Goal: Task Accomplishment & Management: Use online tool/utility

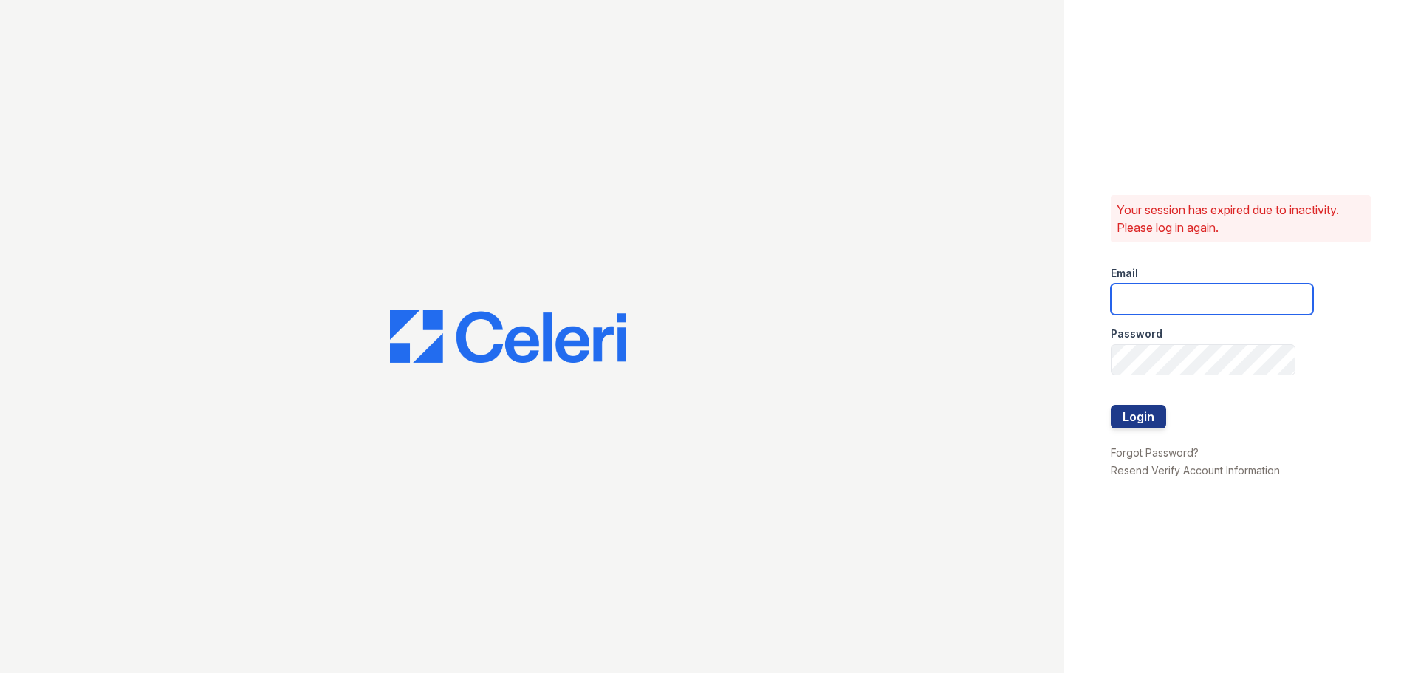
click at [1165, 302] on input "email" at bounding box center [1212, 299] width 202 height 31
type input "[EMAIL_ADDRESS][DOMAIN_NAME]"
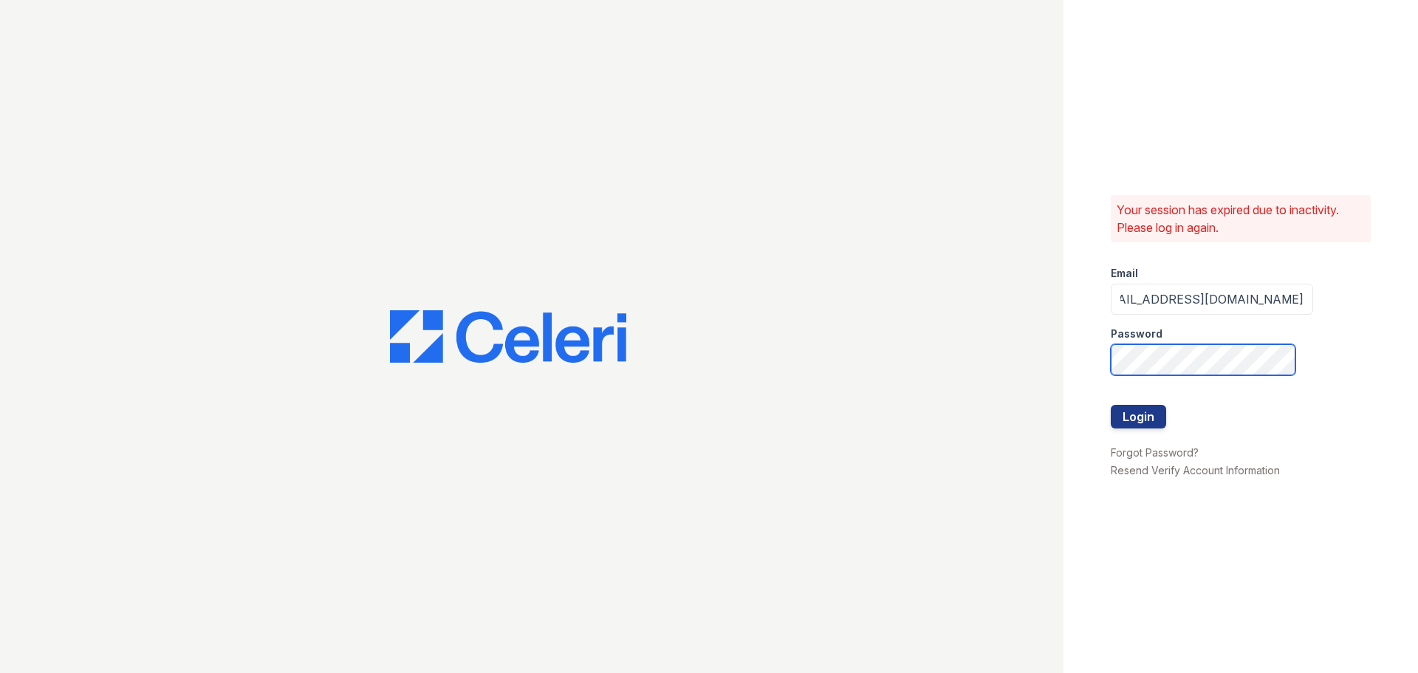
scroll to position [0, 0]
click at [1144, 407] on button "Login" at bounding box center [1138, 417] width 55 height 24
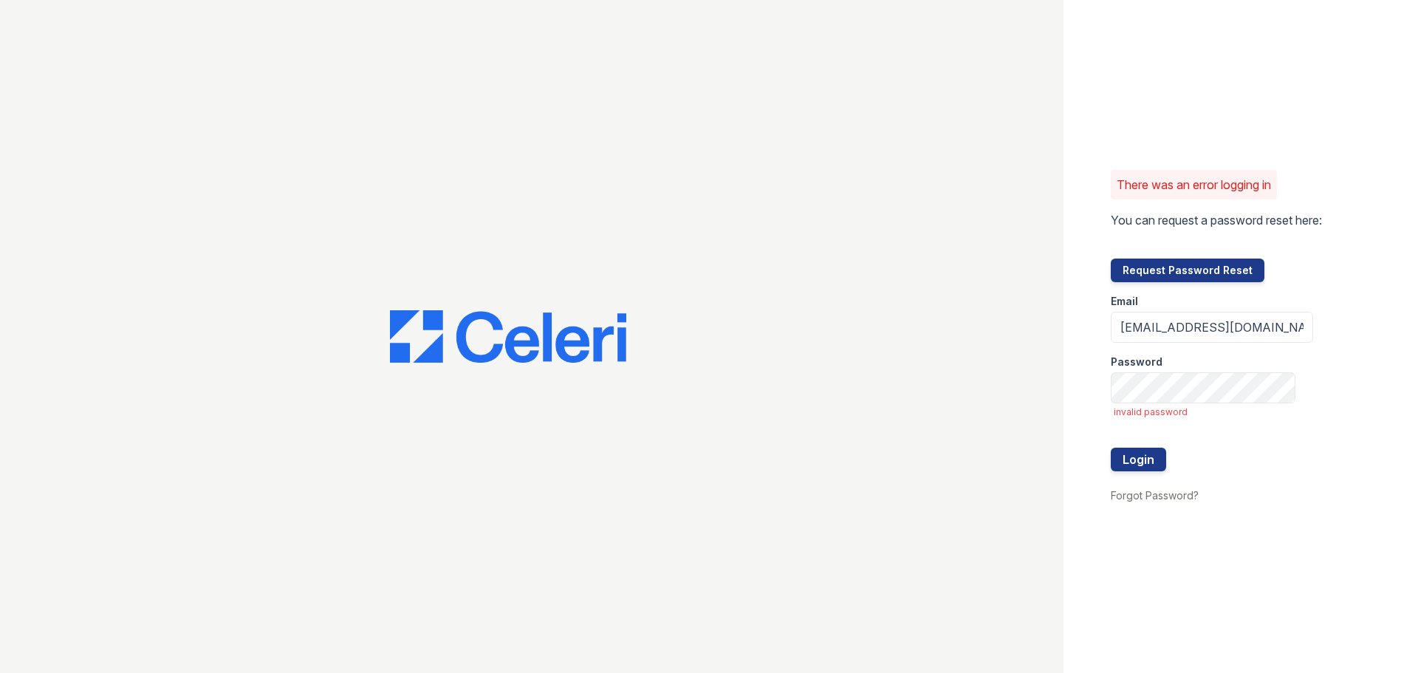
click at [1141, 420] on div at bounding box center [1212, 433] width 202 height 30
click at [1261, 326] on input "[EMAIL_ADDRESS][DOMAIN_NAME]" at bounding box center [1212, 327] width 202 height 31
click at [1290, 321] on input "[EMAIL_ADDRESS][DOMAIN_NAME]" at bounding box center [1212, 327] width 202 height 31
click at [1273, 331] on input "pennstation1@cafmanagement.com" at bounding box center [1212, 327] width 202 height 31
click at [1137, 456] on button "Login" at bounding box center [1138, 460] width 55 height 24
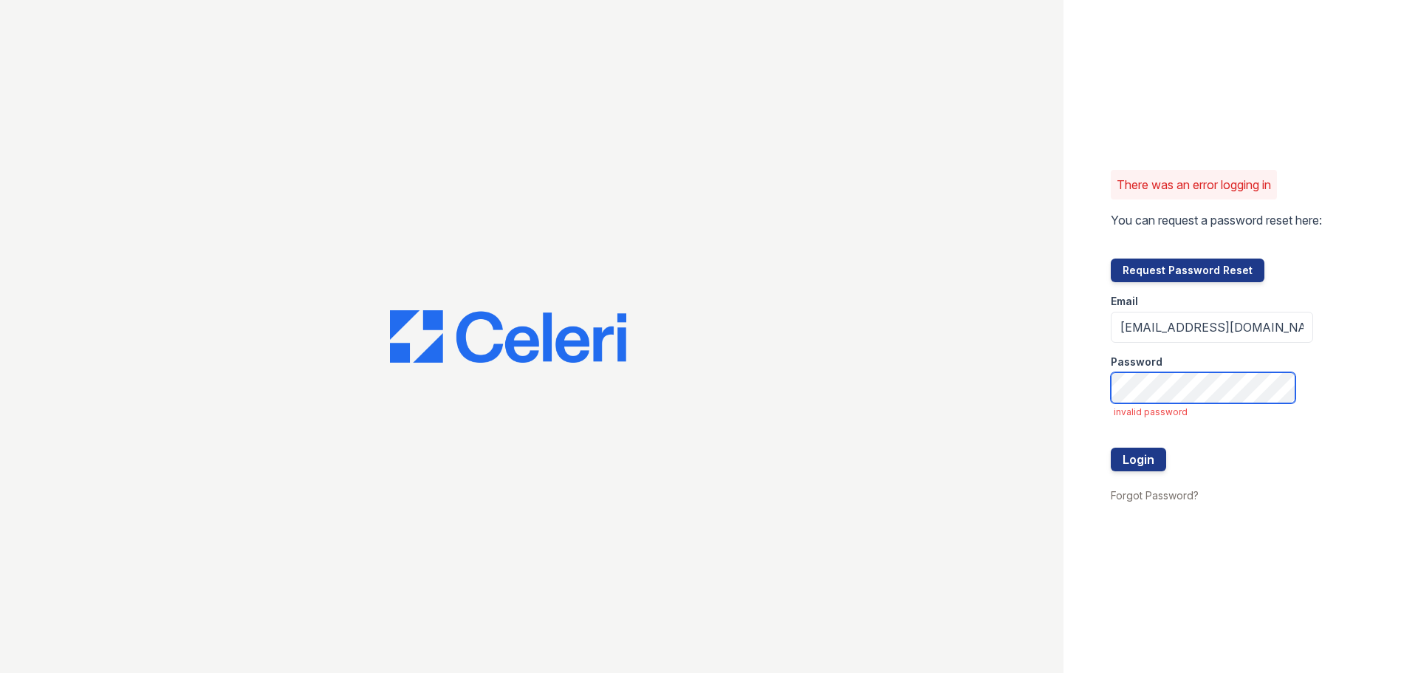
click at [1111, 448] on button "Login" at bounding box center [1138, 460] width 55 height 24
click at [1166, 497] on link "Forgot Password?" at bounding box center [1155, 495] width 88 height 13
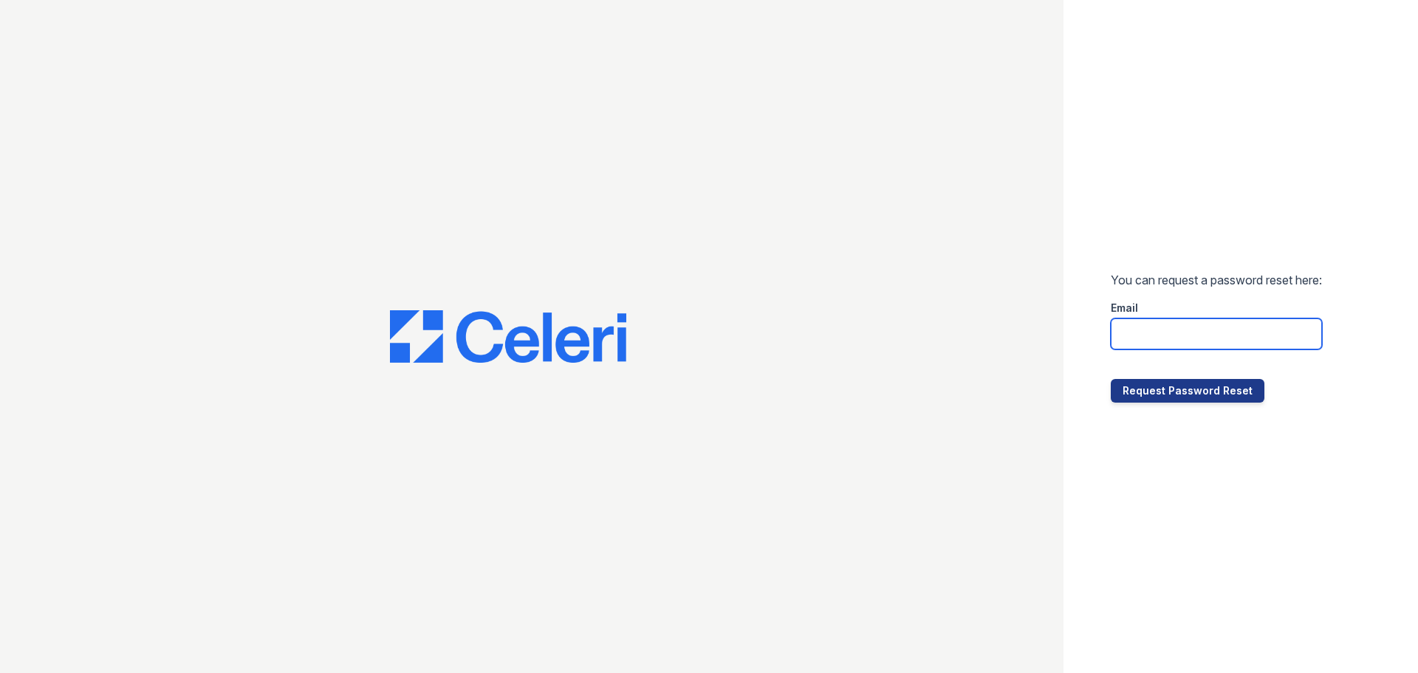
click at [1172, 335] on input "email" at bounding box center [1216, 333] width 211 height 31
type input "pennstation1@cafmanagement.com"
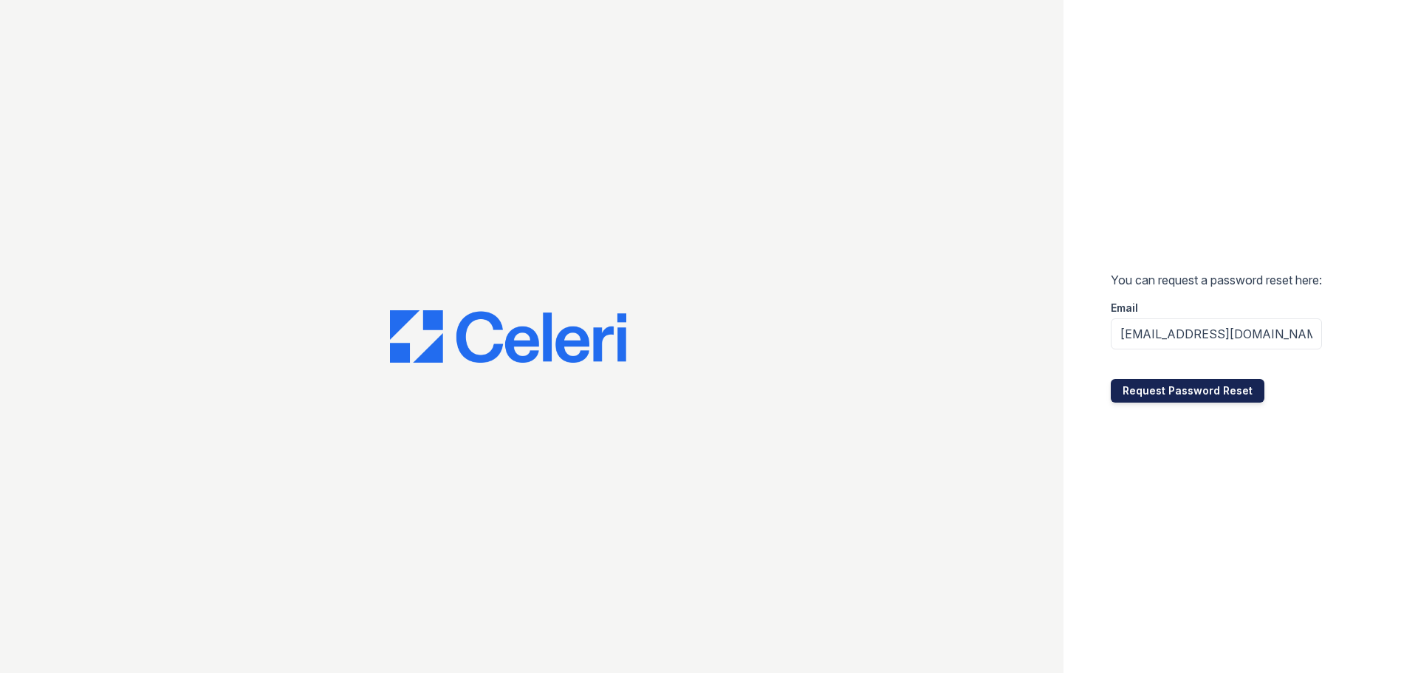
click at [1152, 389] on button "Request Password Reset" at bounding box center [1188, 391] width 154 height 24
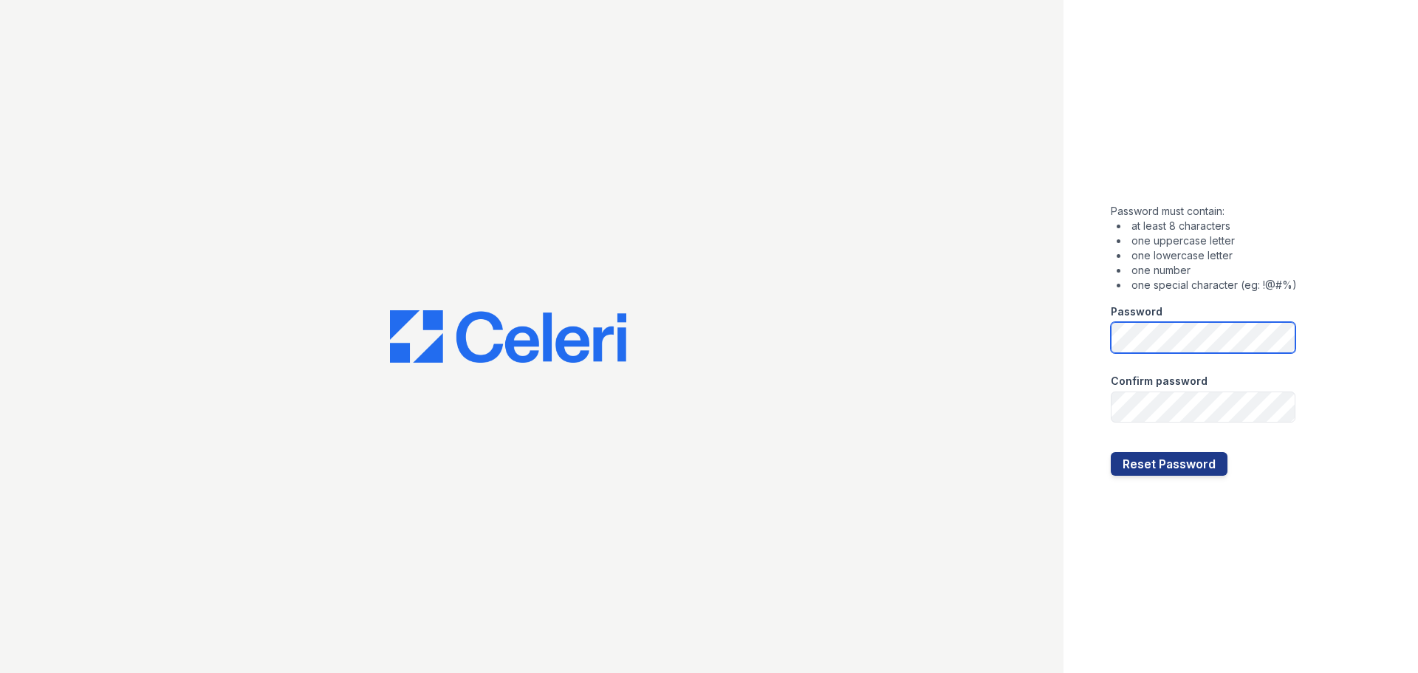
click at [1098, 356] on div "Password must contain: at least 8 characters one uppercase letter one lowercase…" at bounding box center [1241, 336] width 355 height 673
click at [1180, 462] on button "Reset Password" at bounding box center [1169, 464] width 117 height 24
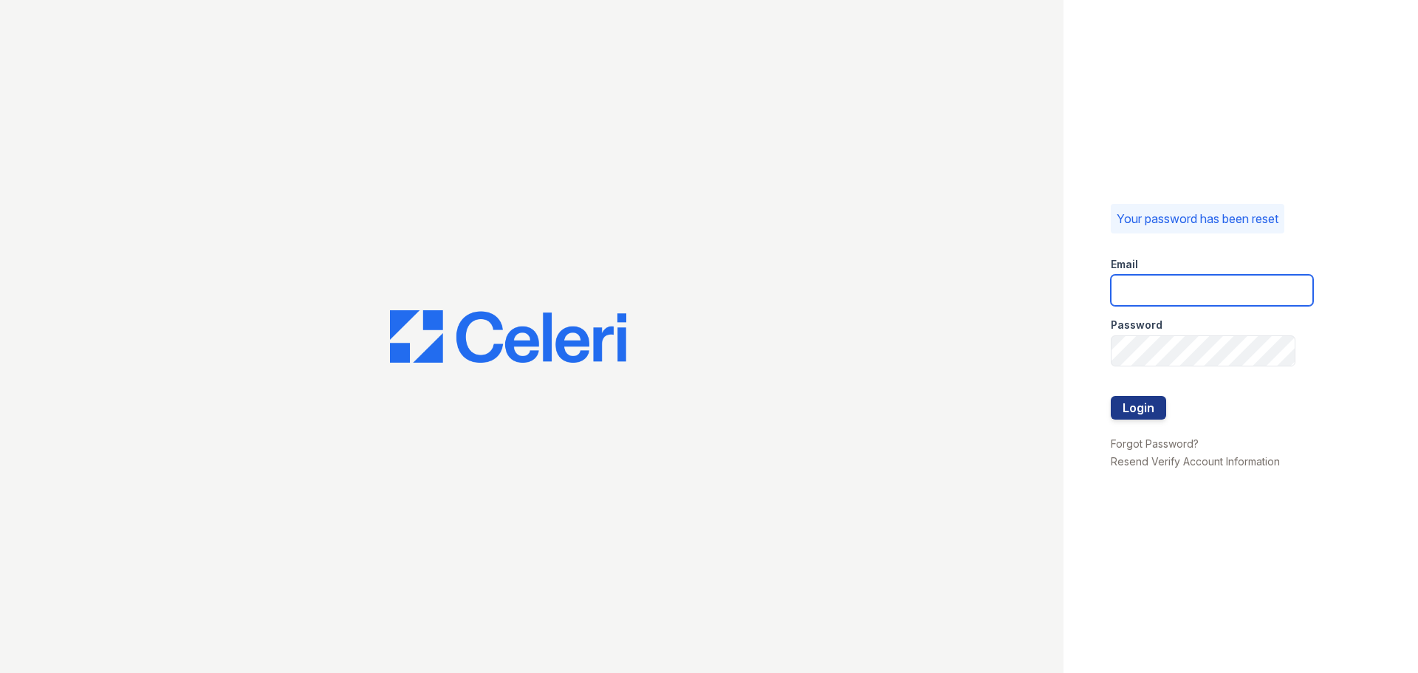
click at [1157, 287] on input "email" at bounding box center [1212, 290] width 202 height 31
type input "pennstation1@cafmanagement.com"
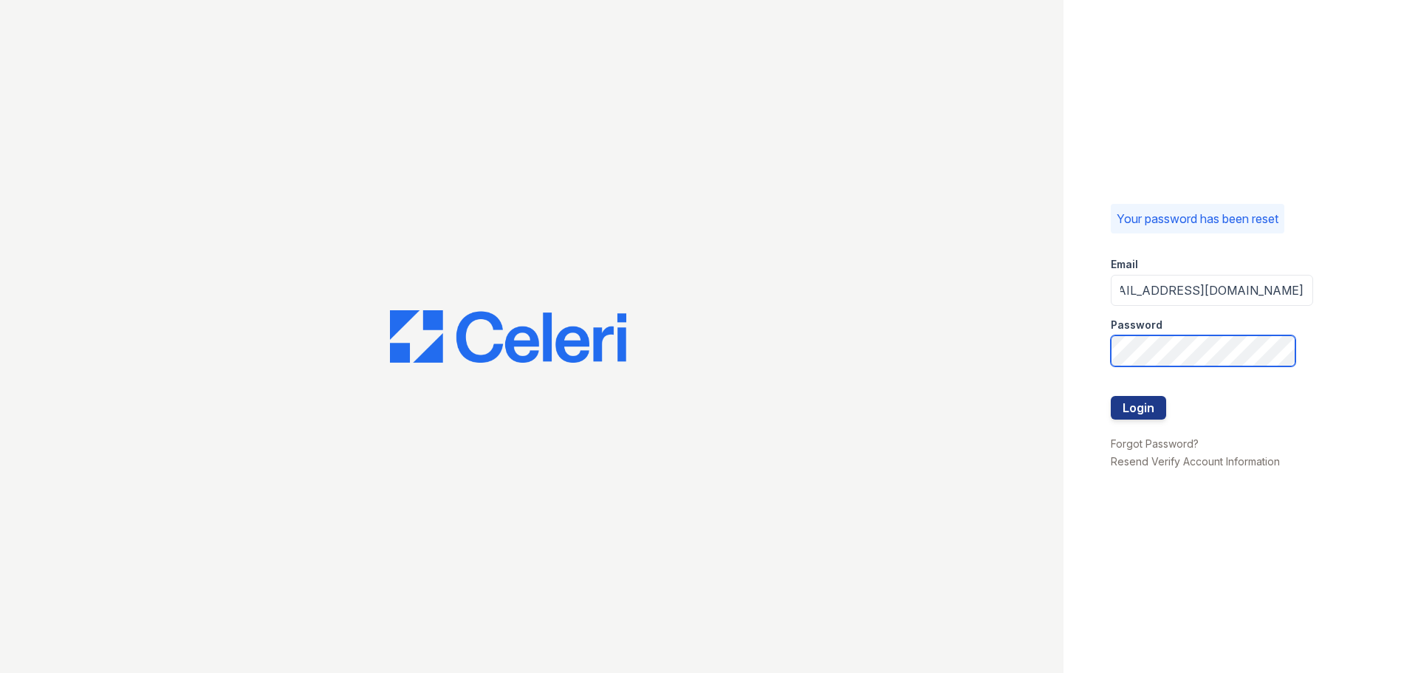
scroll to position [0, 0]
click at [1111, 396] on button "Login" at bounding box center [1138, 408] width 55 height 24
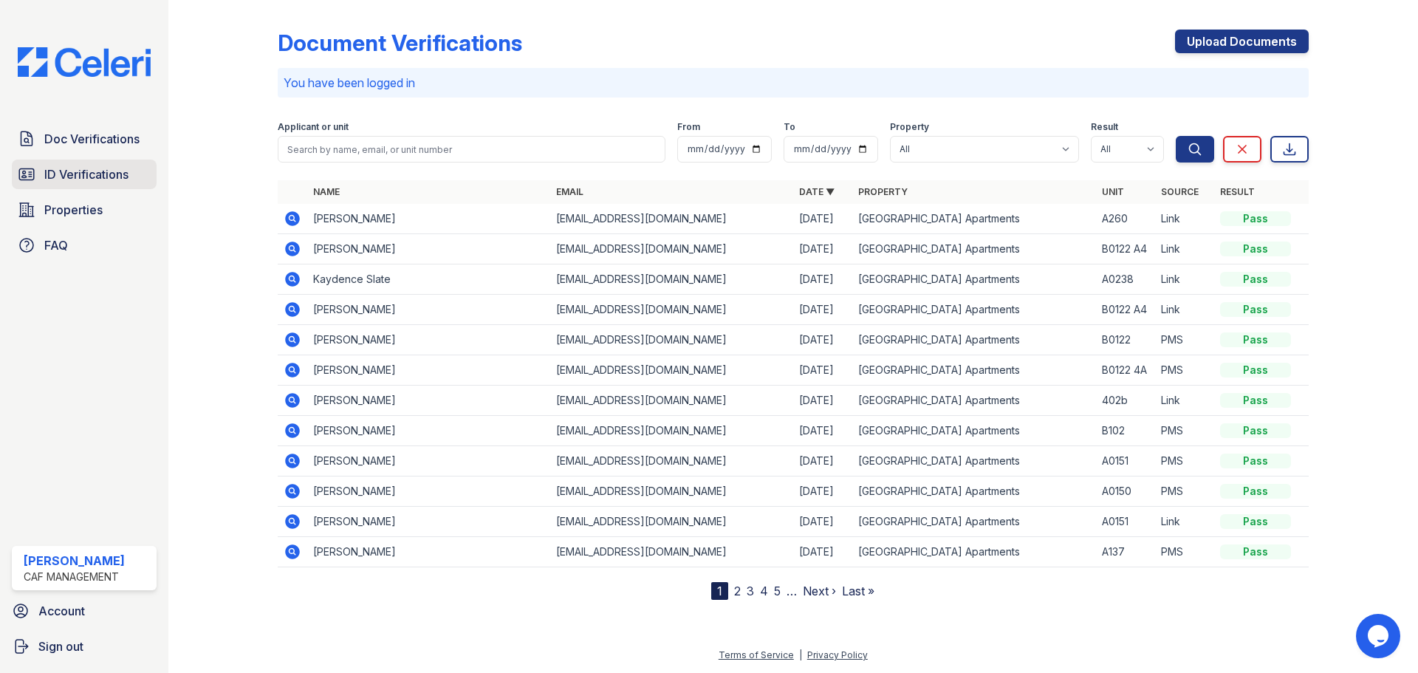
click at [108, 173] on span "ID Verifications" at bounding box center [86, 174] width 84 height 18
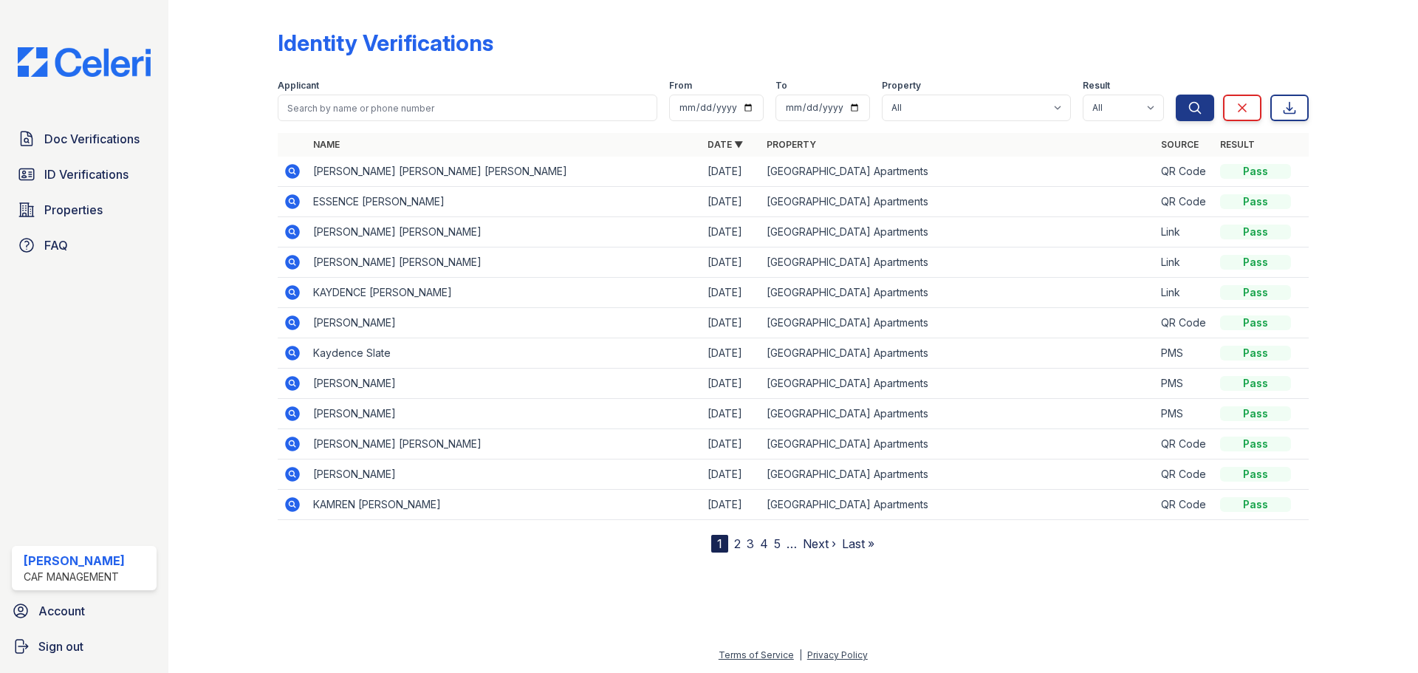
click at [295, 201] on icon at bounding box center [292, 201] width 15 height 15
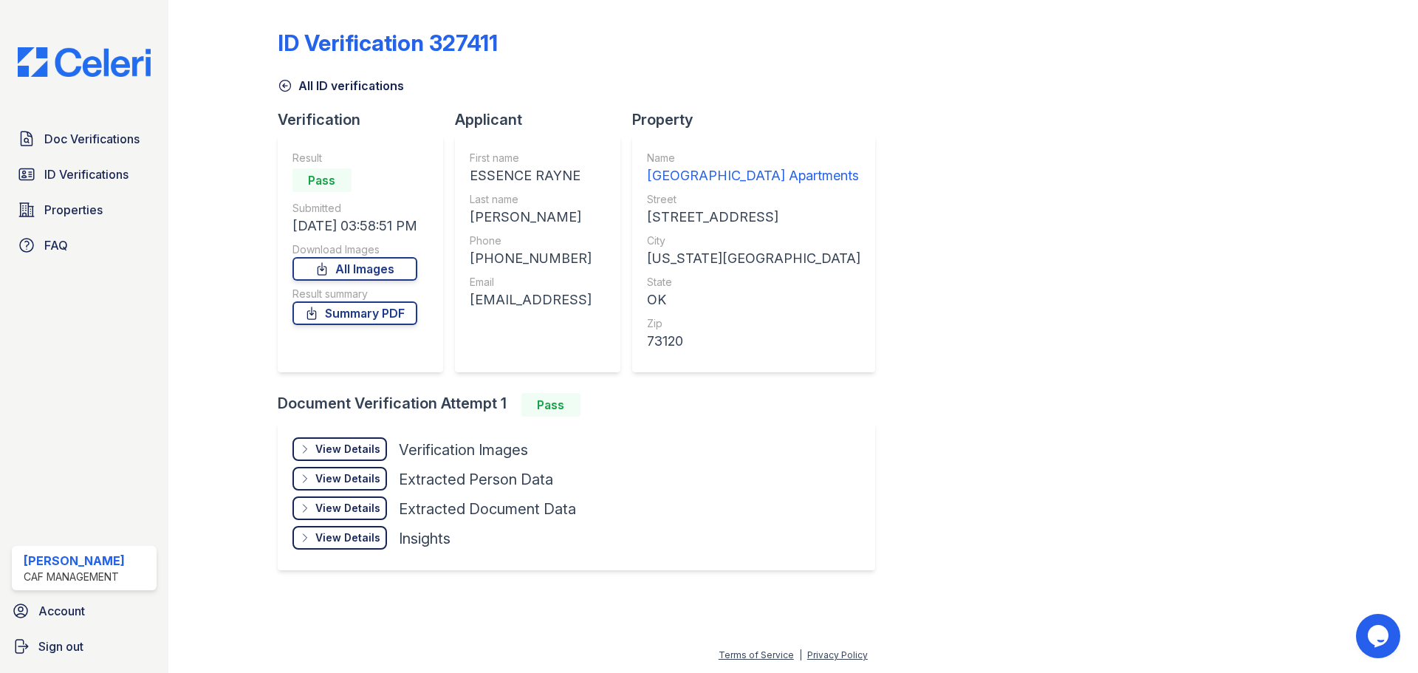
drag, startPoint x: 655, startPoint y: 299, endPoint x: 461, endPoint y: 294, distance: 194.3
click at [461, 294] on div "First name ESSENCE RAYNE Last name [PERSON_NAME] Phone [PHONE_NUMBER] Email [EM…" at bounding box center [537, 254] width 165 height 236
copy div "[EMAIL_ADDRESS]"
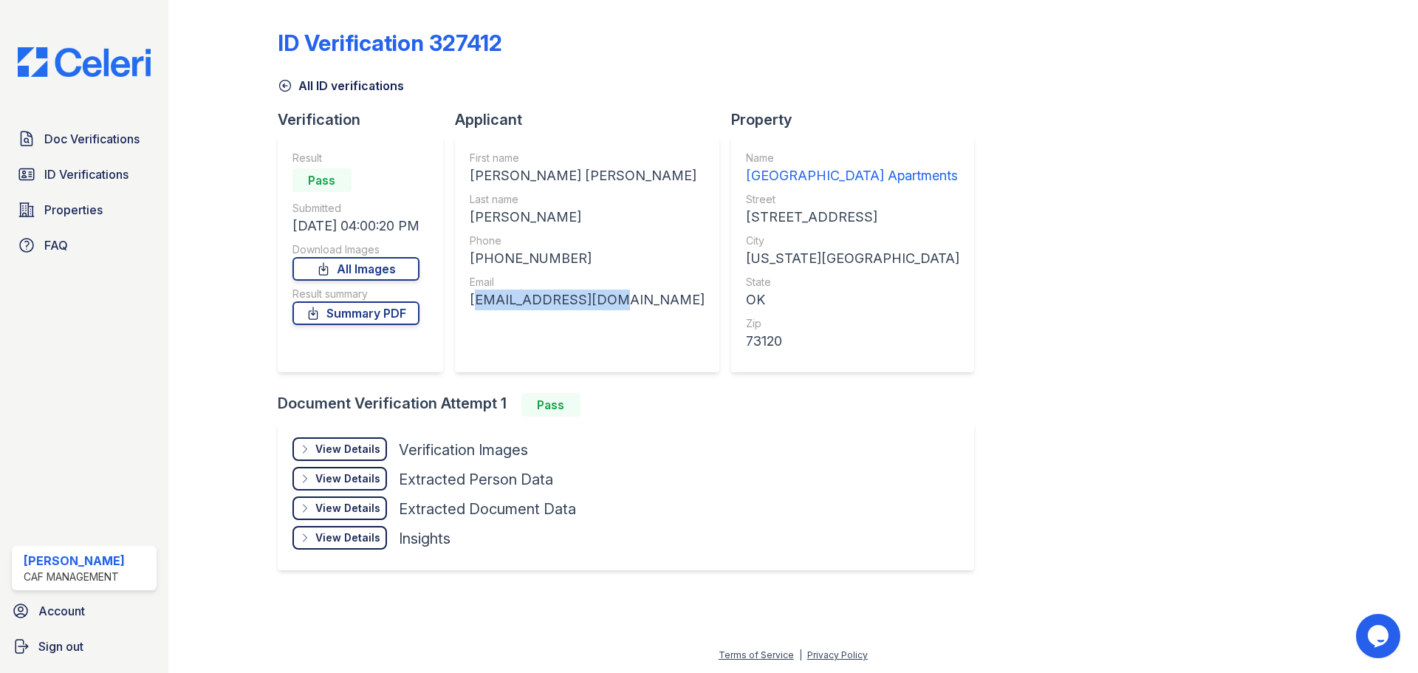
drag, startPoint x: 628, startPoint y: 299, endPoint x: 466, endPoint y: 302, distance: 161.8
click at [466, 302] on div "First name [PERSON_NAME] [PERSON_NAME] Last name [PERSON_NAME] Phone [PHONE_NUM…" at bounding box center [587, 254] width 264 height 236
copy div "[EMAIL_ADDRESS][DOMAIN_NAME]"
